Goal: Information Seeking & Learning: Check status

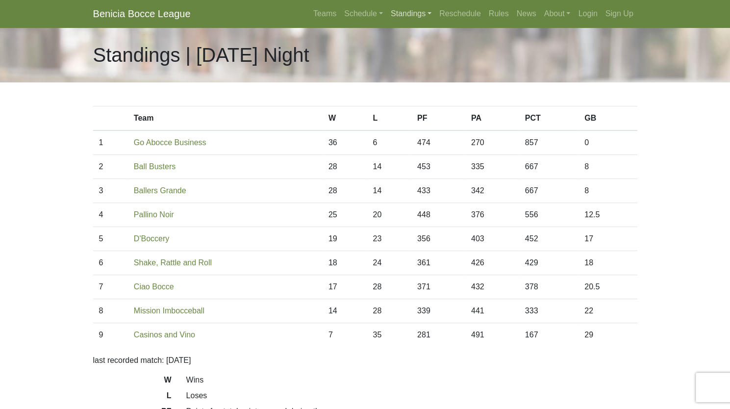
click at [408, 19] on link "Standings" at bounding box center [411, 14] width 49 height 20
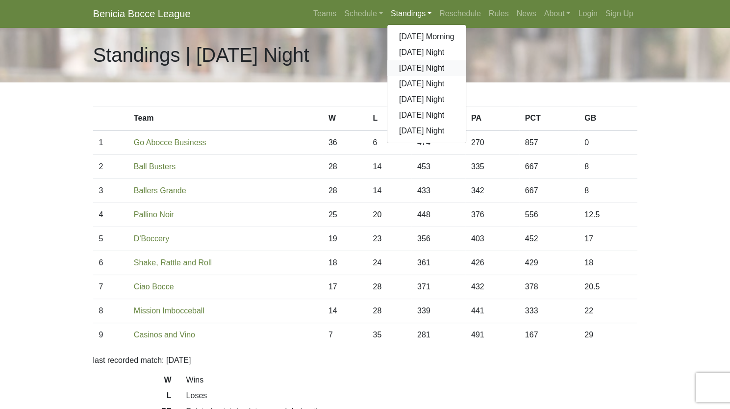
click at [411, 68] on link "[DATE] Night" at bounding box center [426, 68] width 79 height 16
